Goal: Task Accomplishment & Management: Complete application form

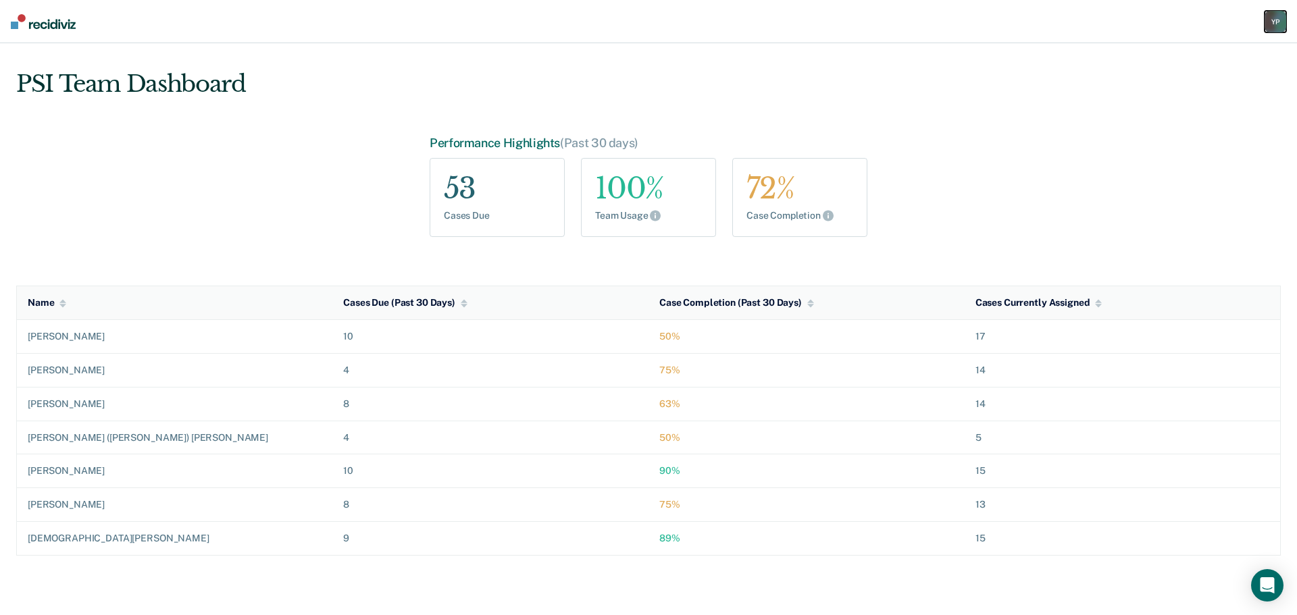
click at [1276, 19] on div "Y P" at bounding box center [1275, 22] width 22 height 22
click at [1154, 87] on link "Go to PSI Case Dashboard" at bounding box center [1206, 87] width 138 height 11
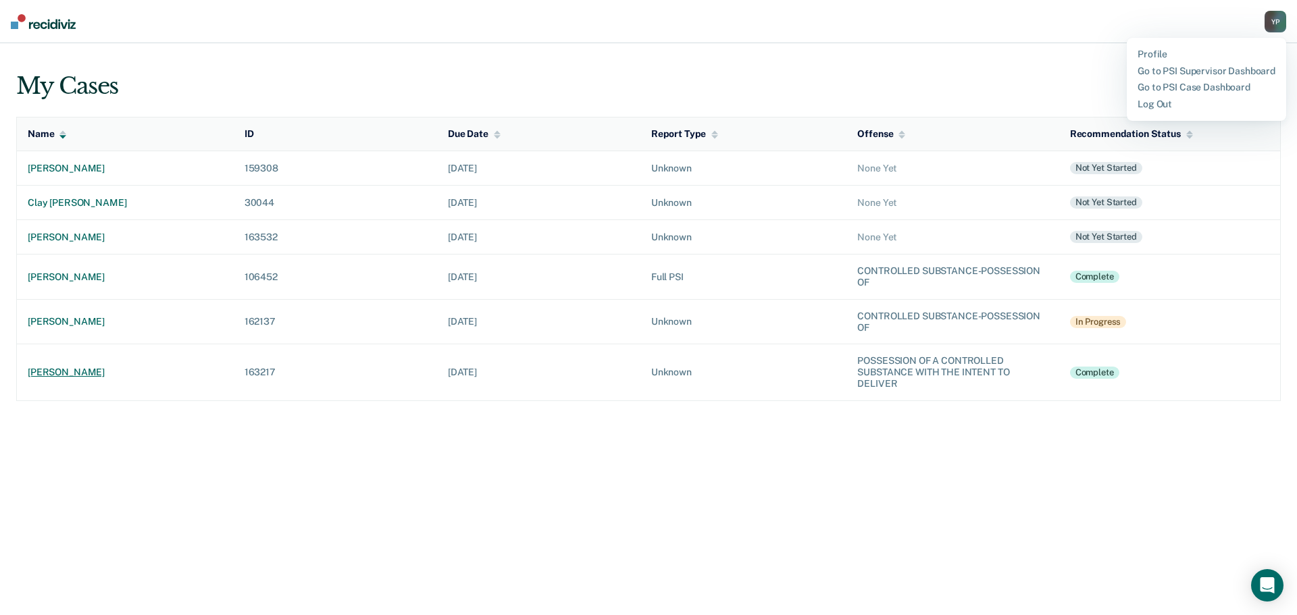
click at [68, 371] on div "[PERSON_NAME]" at bounding box center [125, 372] width 195 height 11
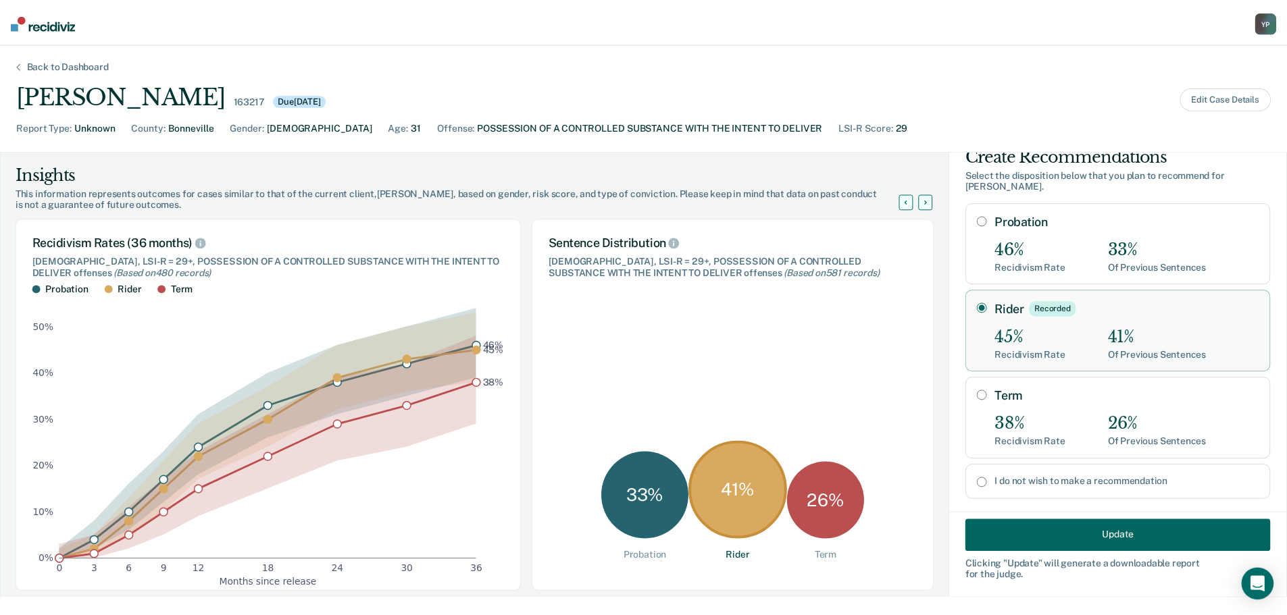
scroll to position [43, 0]
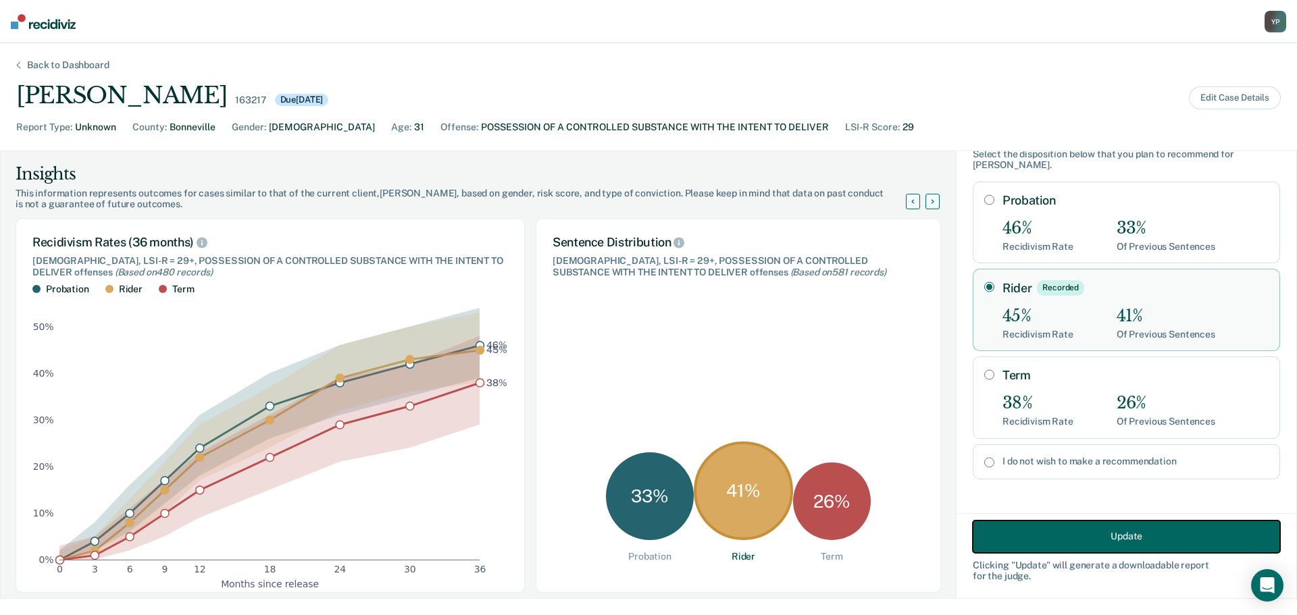
click at [1050, 531] on button "Update" at bounding box center [1126, 536] width 307 height 32
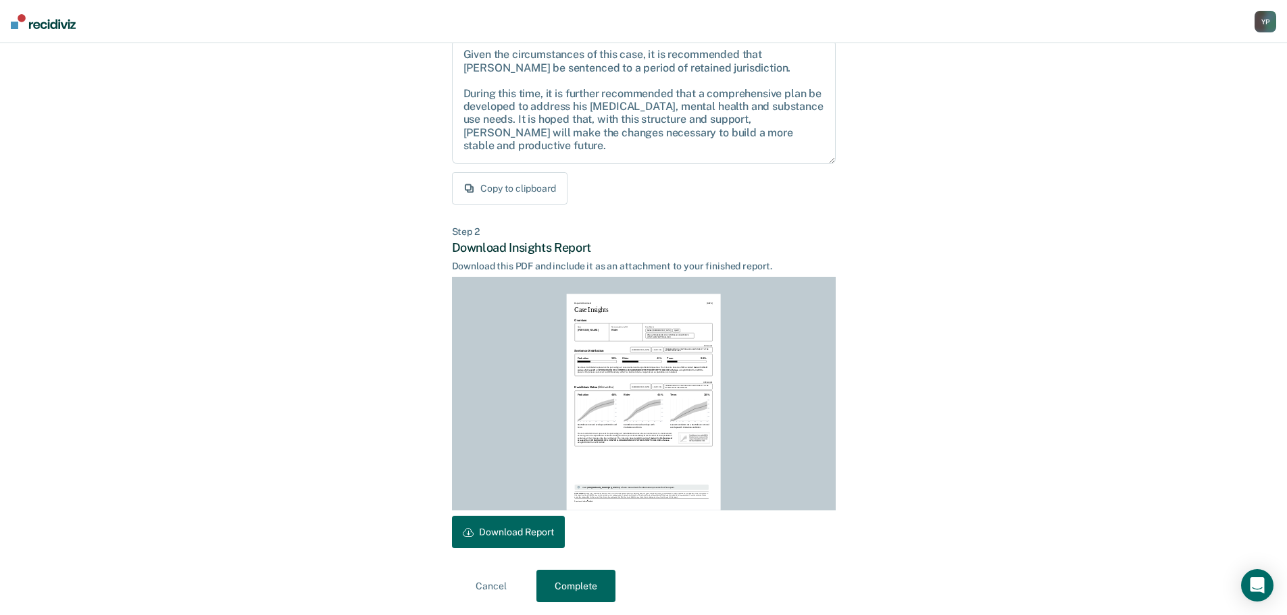
scroll to position [155, 0]
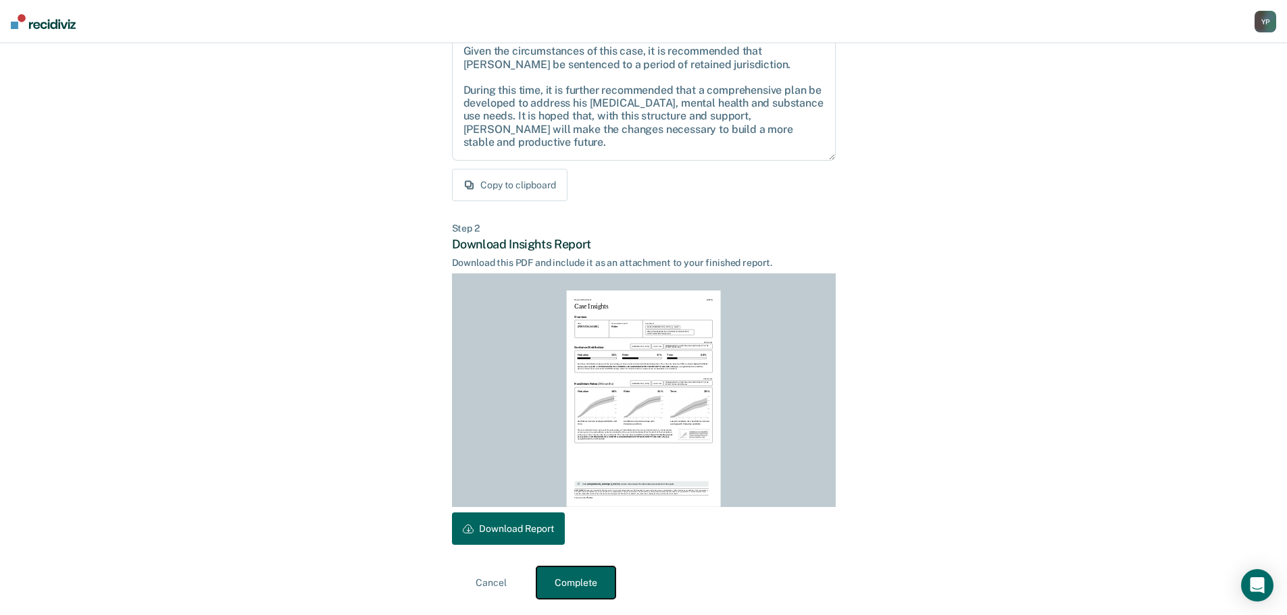
click at [590, 582] on button "Complete" at bounding box center [575, 583] width 79 height 32
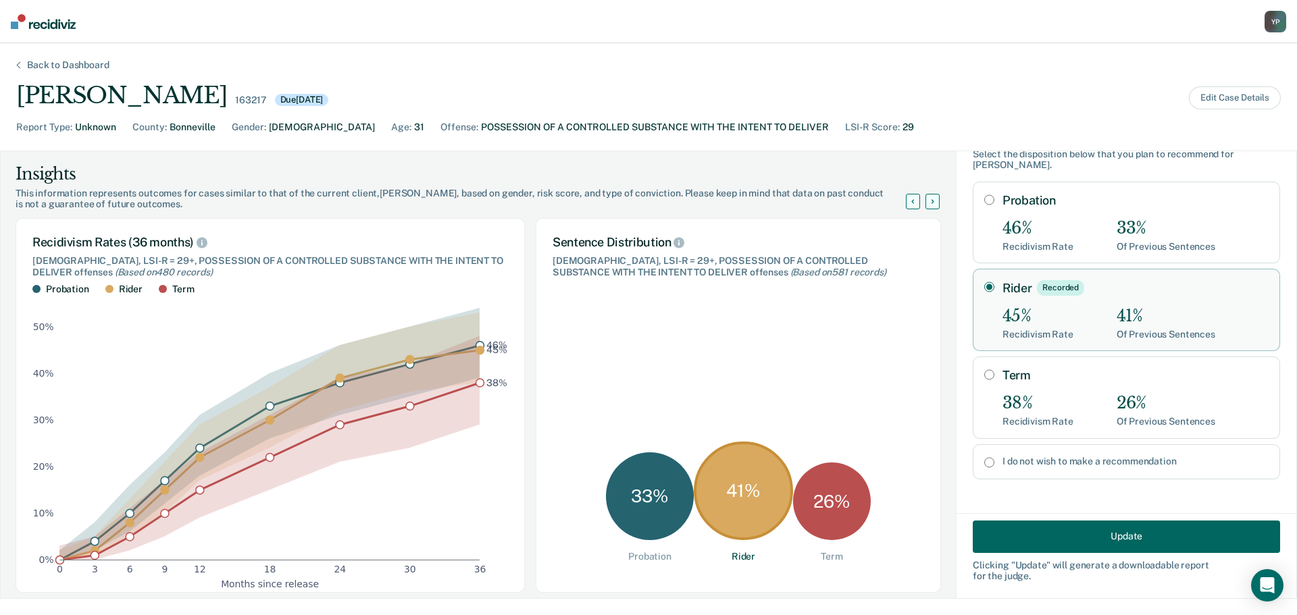
click at [59, 62] on div "Back to Dashboard" at bounding box center [68, 64] width 115 height 11
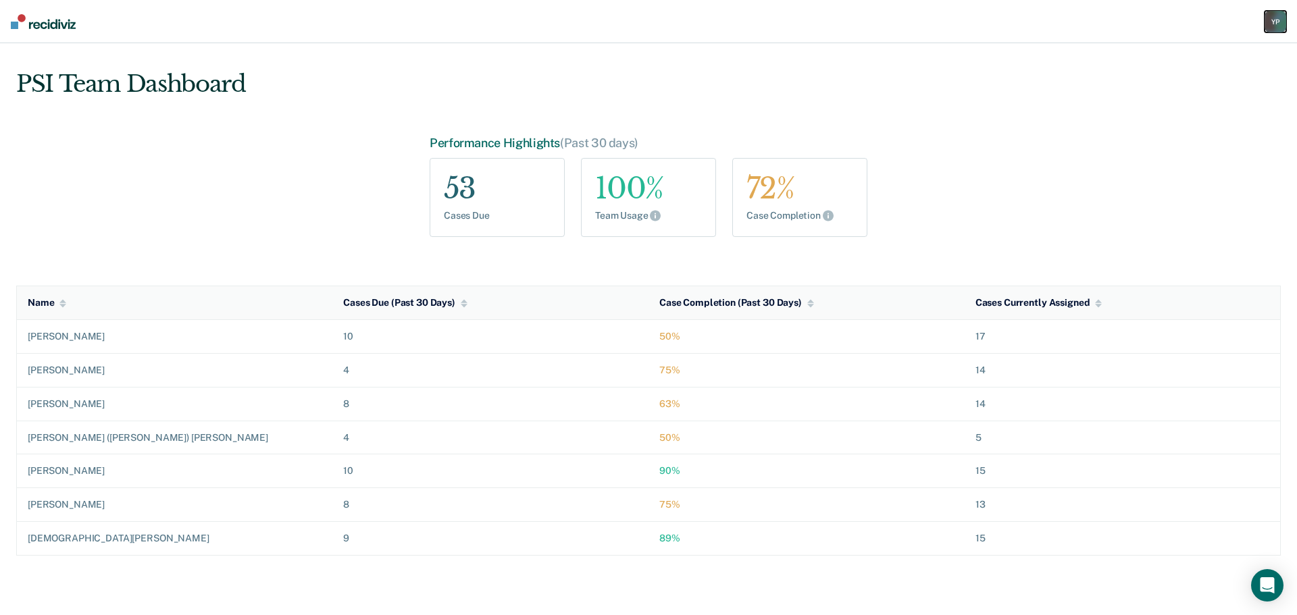
click at [1272, 11] on div "Y P" at bounding box center [1275, 22] width 22 height 22
click at [1158, 86] on link "Go to PSI Case Dashboard" at bounding box center [1206, 87] width 138 height 11
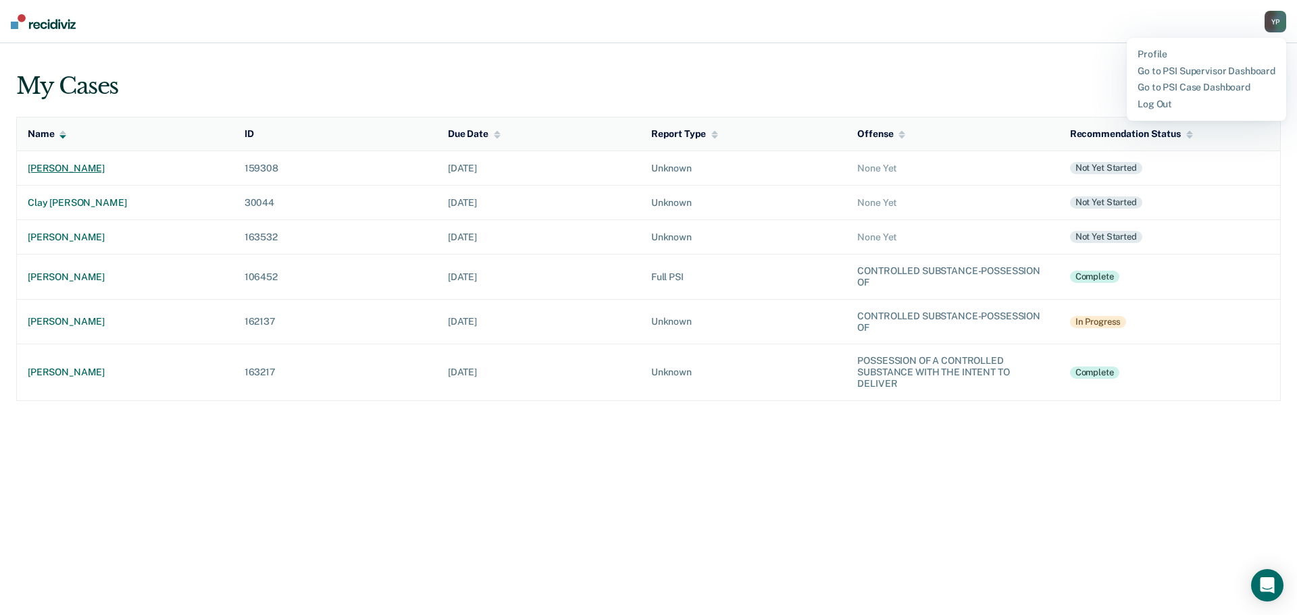
click at [53, 167] on div "[PERSON_NAME]" at bounding box center [125, 168] width 195 height 11
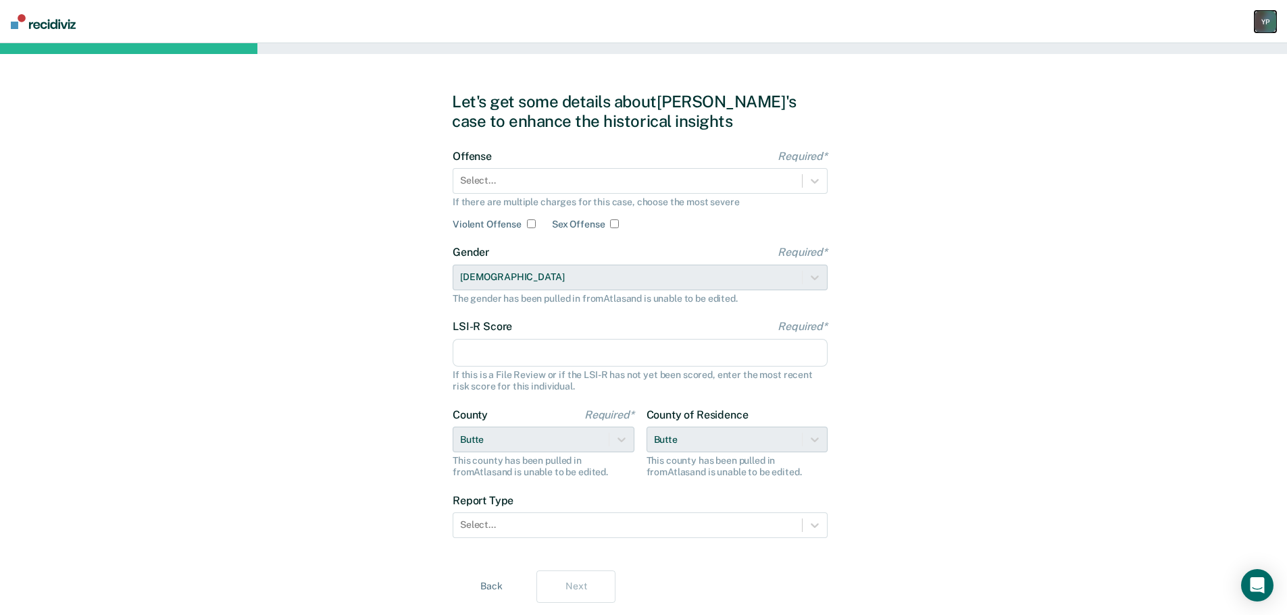
click at [1257, 24] on div "Y P" at bounding box center [1265, 22] width 22 height 22
click at [1114, 228] on div "Let's get some details about [PERSON_NAME]'s case to enhance the historical ins…" at bounding box center [643, 347] width 1287 height 608
click at [1271, 18] on div "Y P" at bounding box center [1265, 22] width 22 height 22
click at [1199, 84] on link "Go to PSI Case Dashboard" at bounding box center [1196, 87] width 138 height 11
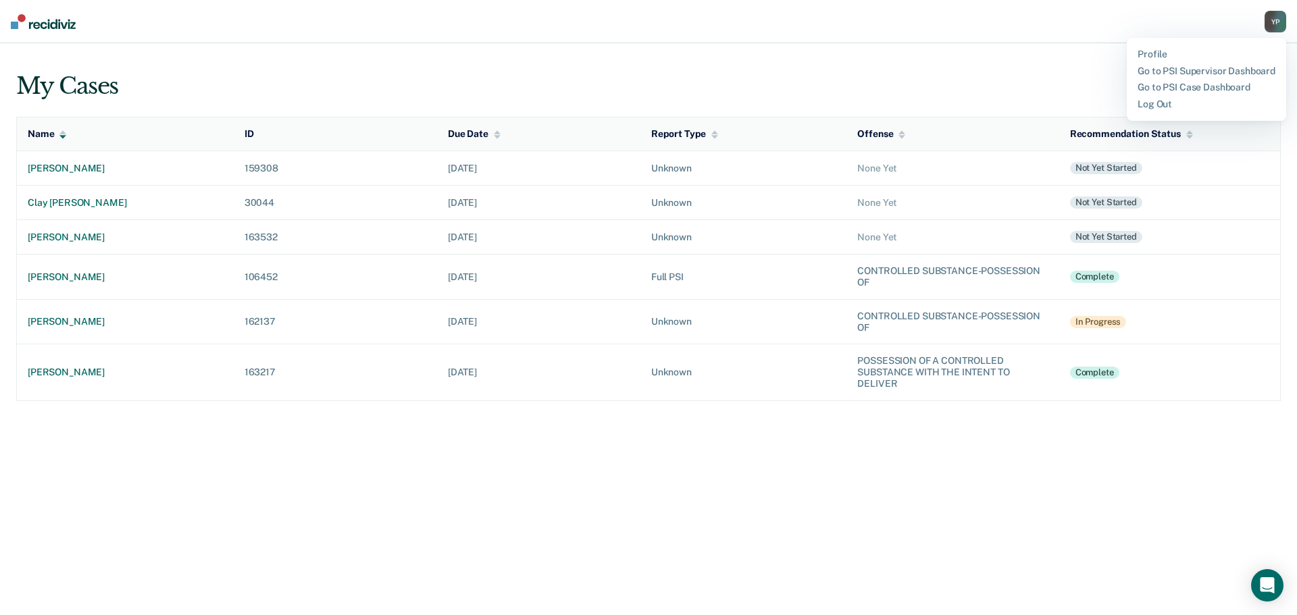
drag, startPoint x: 93, startPoint y: 173, endPoint x: 499, endPoint y: 520, distance: 534.6
click at [499, 520] on div "My Cases Recommendation Status Status (3) Name ID Due Date Report Type Offense …" at bounding box center [648, 329] width 1297 height 572
